Goal: Find specific page/section: Find specific page/section

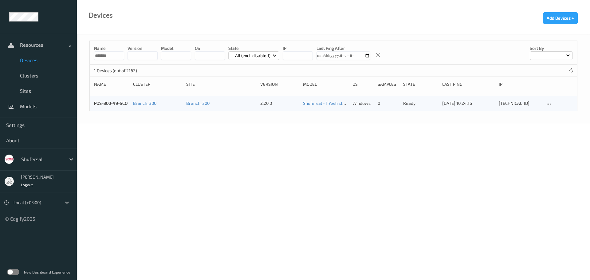
drag, startPoint x: 281, startPoint y: 14, endPoint x: 209, endPoint y: 38, distance: 75.9
click at [281, 14] on div "Devices Add Devices +" at bounding box center [333, 17] width 513 height 34
drag, startPoint x: 129, startPoint y: 104, endPoint x: 94, endPoint y: 105, distance: 35.4
click at [94, 105] on div "POS-300-49-SCO Branch_300 Branch_300 2.20.0 Shufersal - 1 Yesh store 2025-09-10…" at bounding box center [333, 103] width 487 height 15
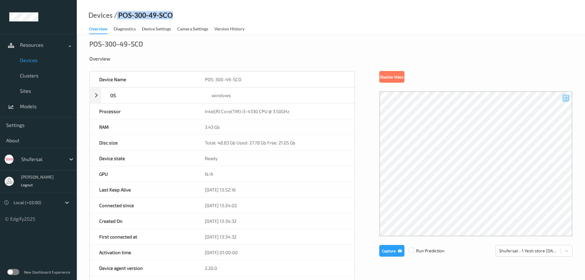
drag, startPoint x: 160, startPoint y: 17, endPoint x: 116, endPoint y: 15, distance: 44.3
click at [116, 15] on div "Devices / POS-300-49-SCO Overview Diagnostics Device Settings Camera Settings V…" at bounding box center [331, 17] width 508 height 34
copy div "POS-300-49-SCO"
